Goal: Find specific page/section: Find specific page/section

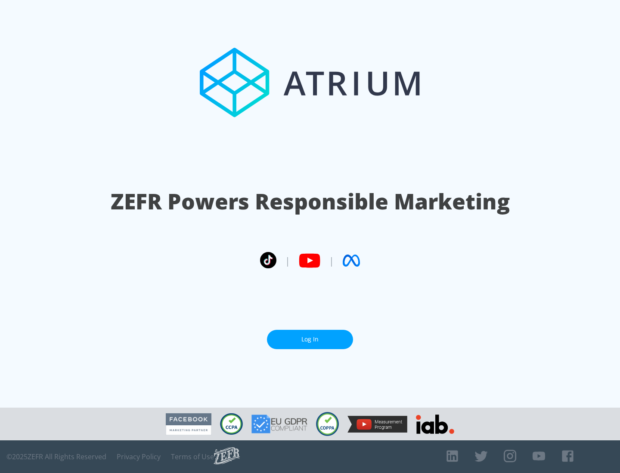
click at [310, 336] on link "Log In" at bounding box center [310, 339] width 86 height 19
